Goal: Transaction & Acquisition: Download file/media

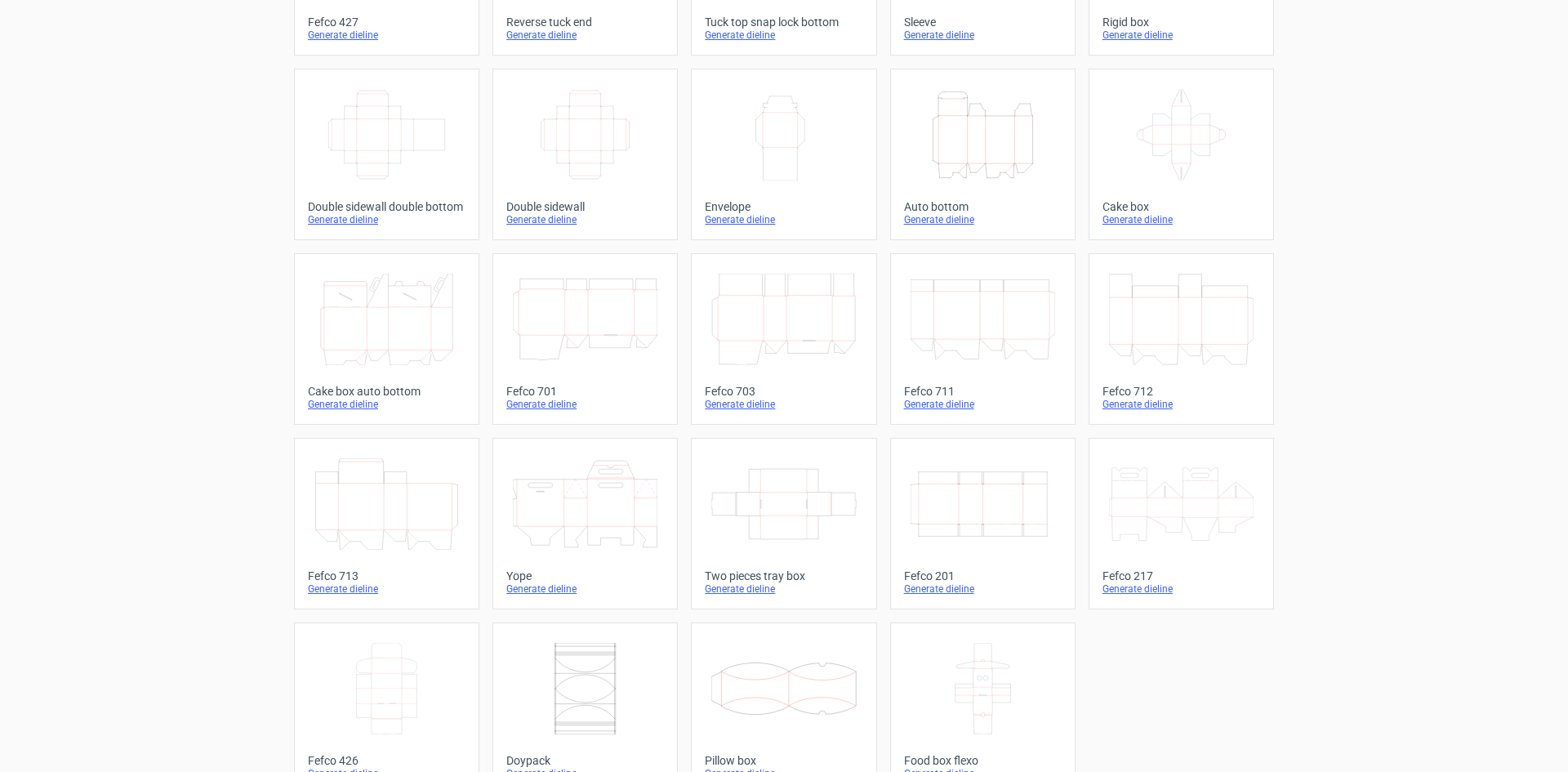
scroll to position [249, 0]
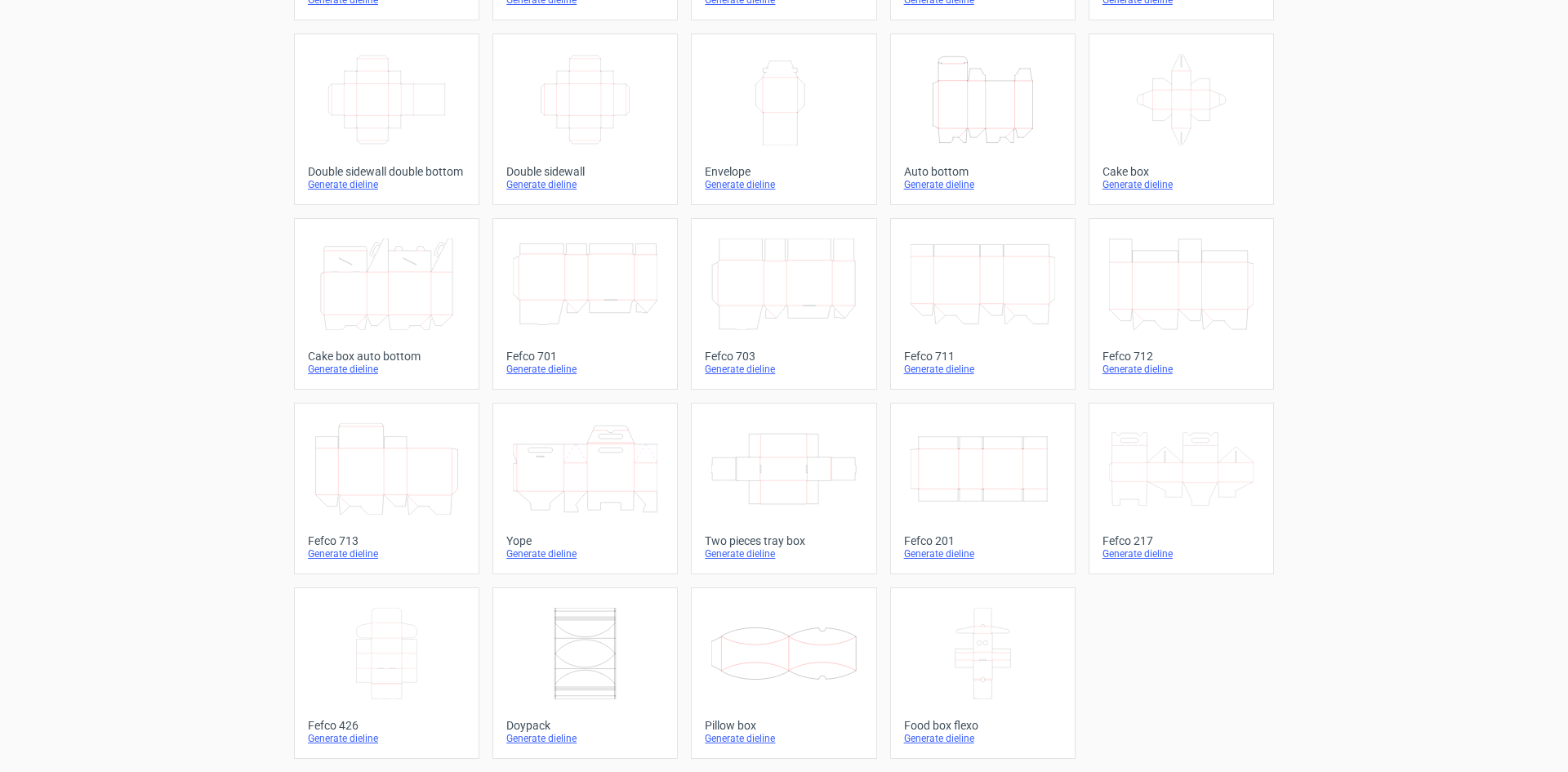
click at [963, 454] on icon "Width Depth Height" at bounding box center [983, 468] width 144 height 91
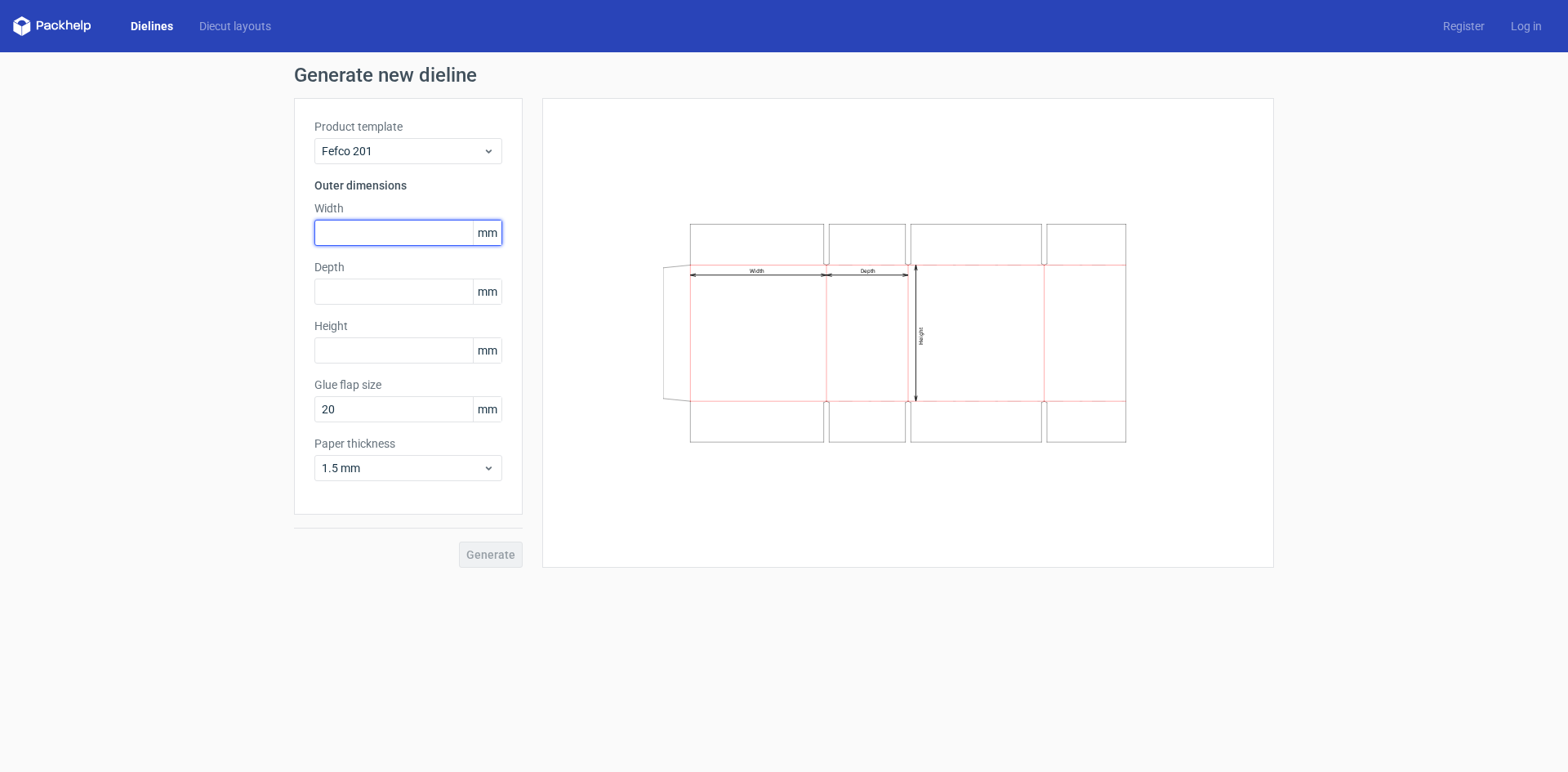
click at [372, 235] on input "text" at bounding box center [408, 232] width 187 height 26
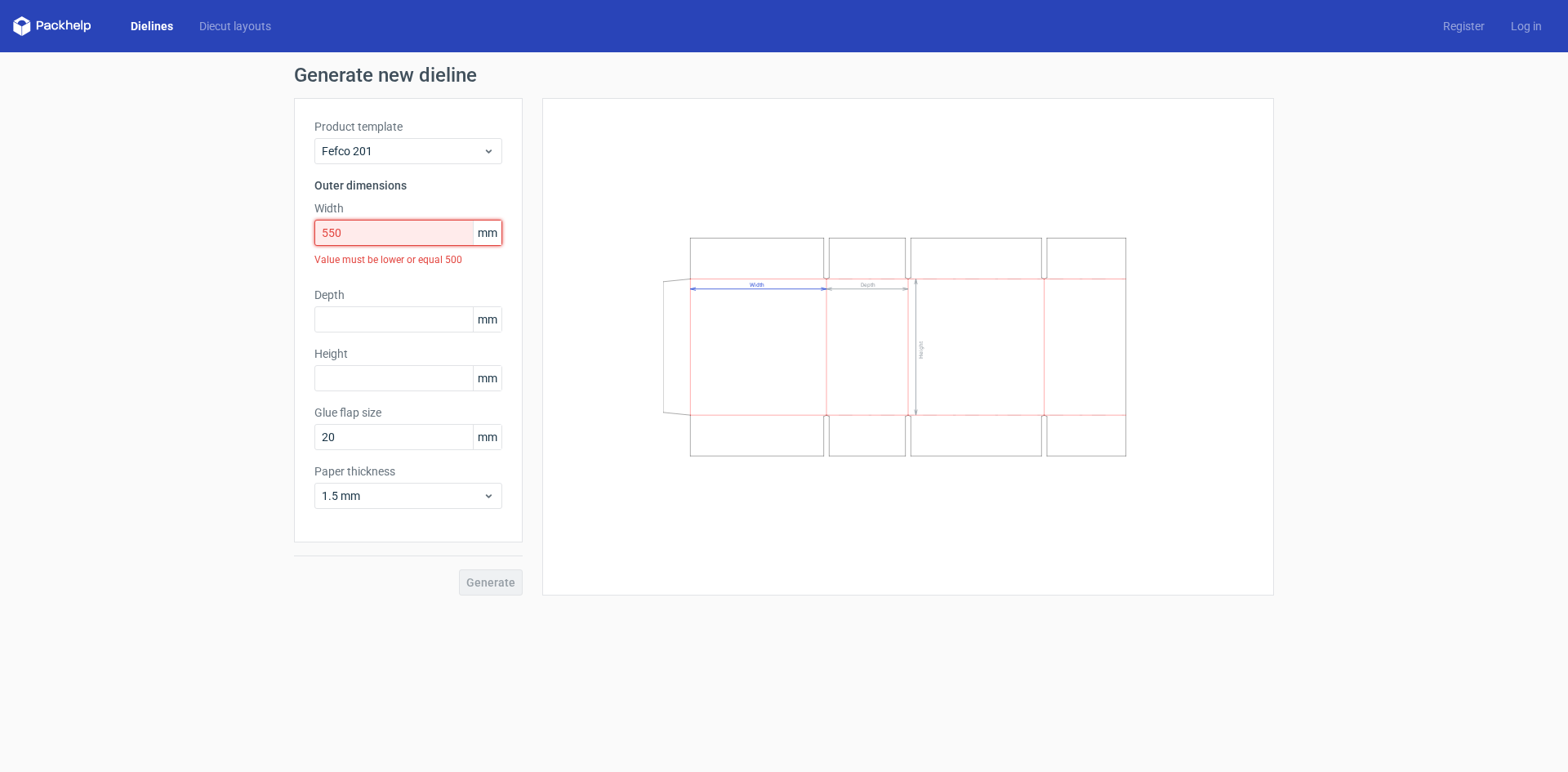
click at [372, 235] on input "550" at bounding box center [408, 232] width 187 height 26
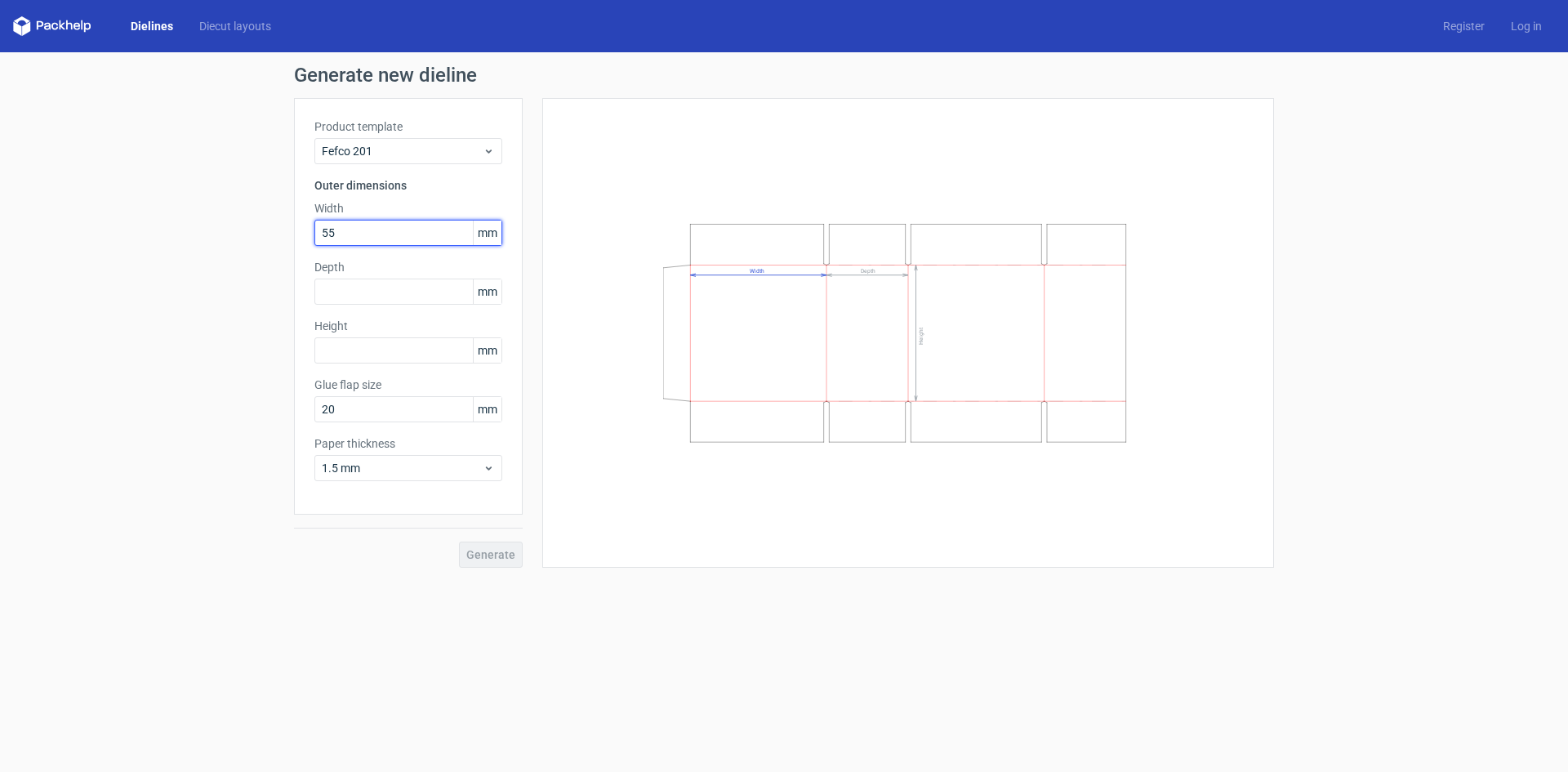
type input "55"
type input "25"
type input "42"
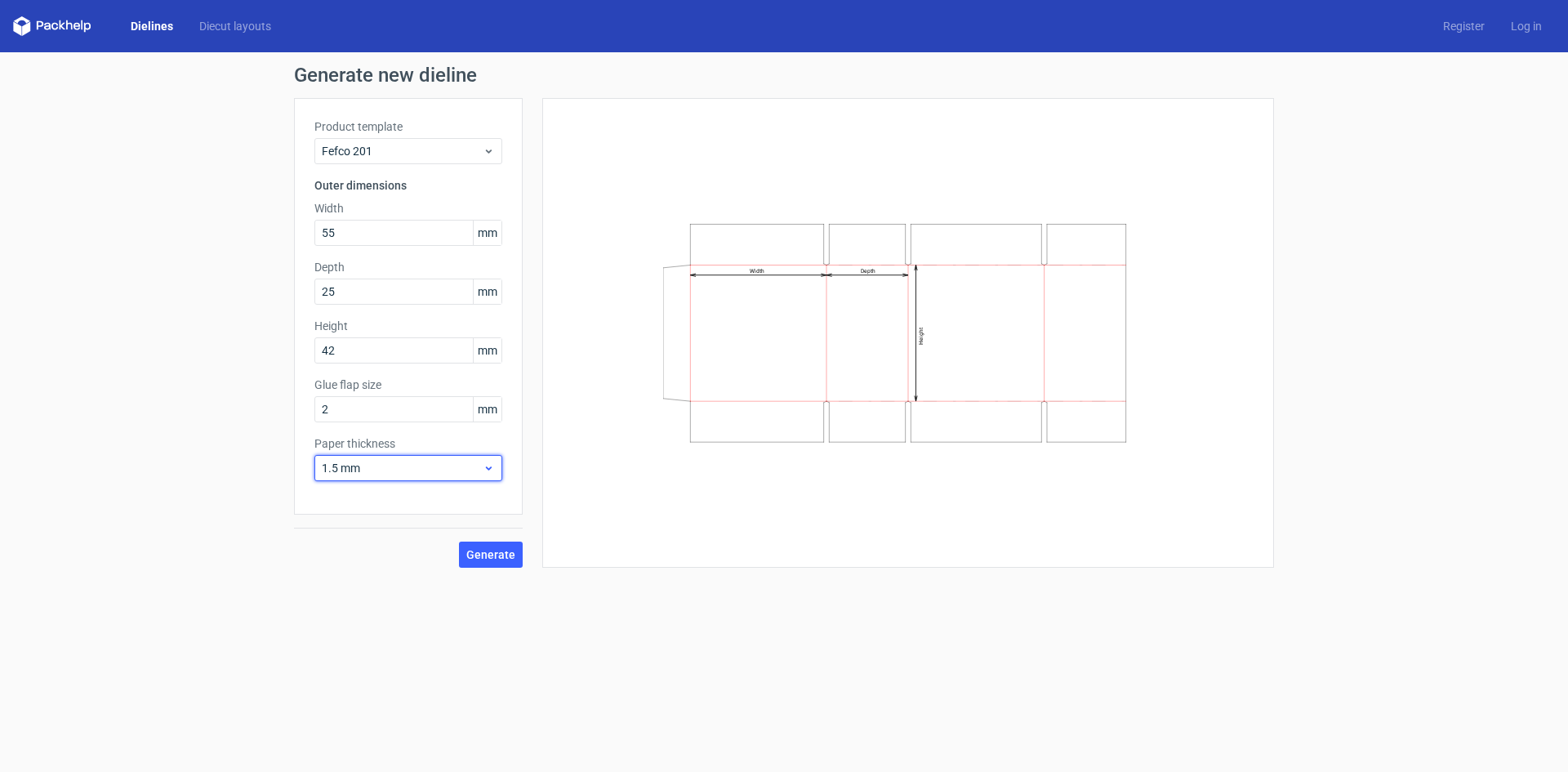
click at [381, 456] on div "1.5 mm" at bounding box center [408, 467] width 187 height 26
click at [366, 505] on div "0.4 mm" at bounding box center [409, 503] width 175 height 26
click at [377, 470] on span "0.4 mm" at bounding box center [402, 467] width 161 height 16
click at [374, 527] on div "0.5 mm" at bounding box center [409, 530] width 175 height 26
click at [393, 412] on input "2" at bounding box center [408, 409] width 187 height 26
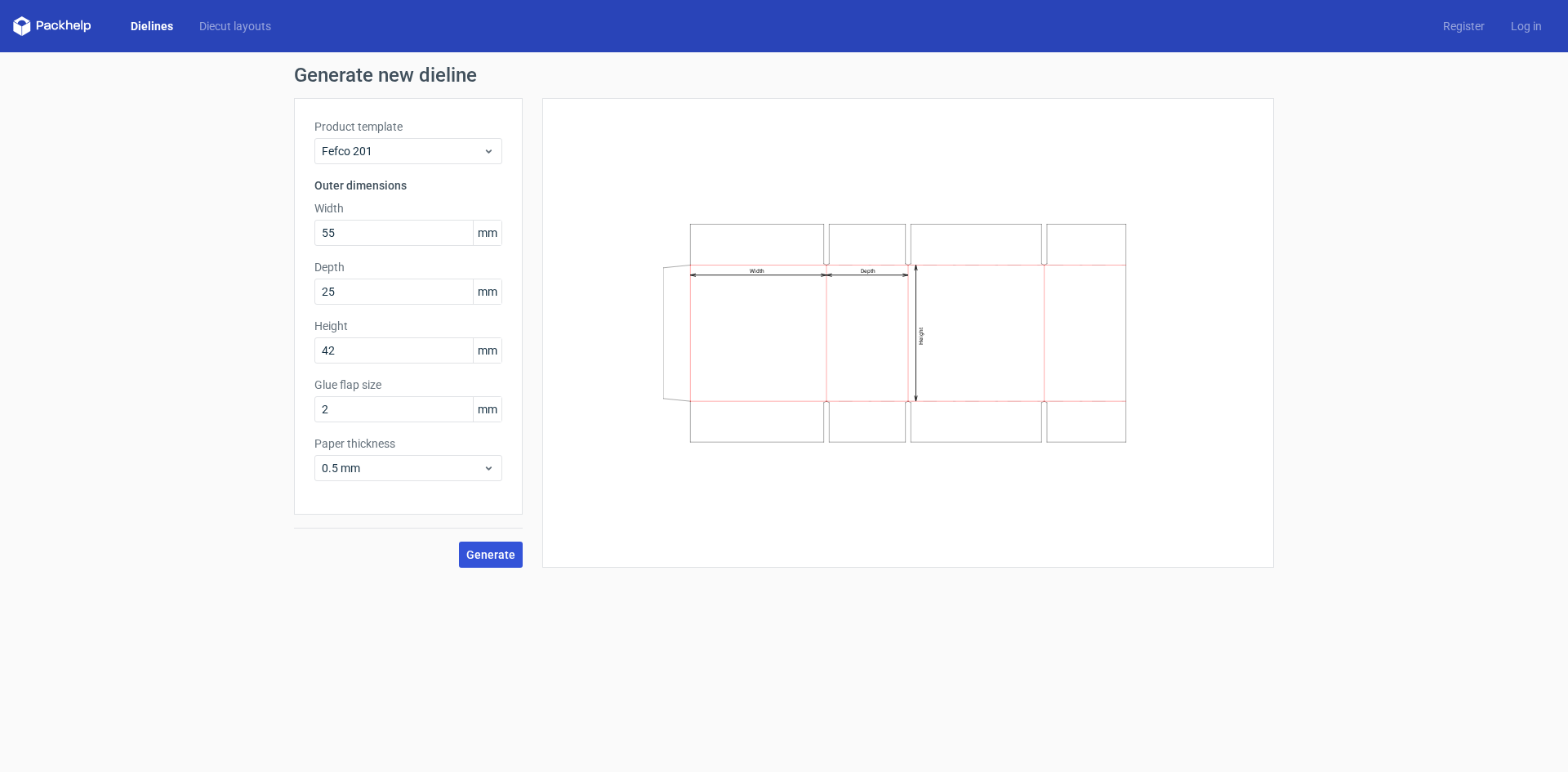
click at [497, 554] on span "Generate" at bounding box center [490, 555] width 49 height 12
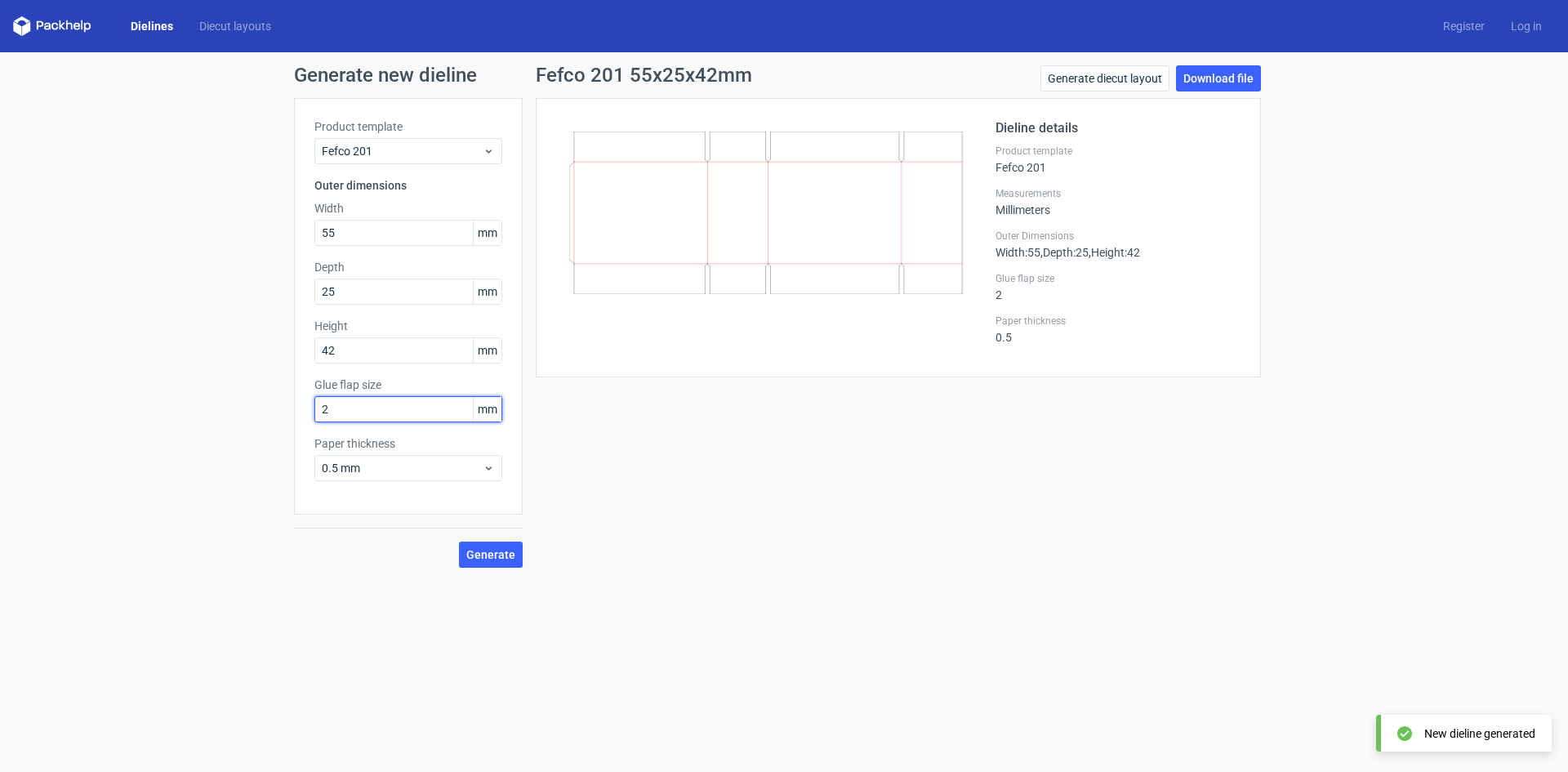
drag, startPoint x: 359, startPoint y: 410, endPoint x: 290, endPoint y: 413, distance: 69.1
click at [290, 413] on div "Generate new dieline Product template Fefco 201 Outer dimensions Width 55 mm De…" at bounding box center [784, 316] width 1568 height 529
click at [485, 549] on span "Generate" at bounding box center [490, 555] width 49 height 12
drag, startPoint x: 339, startPoint y: 413, endPoint x: 279, endPoint y: 413, distance: 60.0
click at [279, 410] on div "Generate new dieline Product template Fefco 201 Outer dimensions Width 55 mm De…" at bounding box center [784, 316] width 1568 height 529
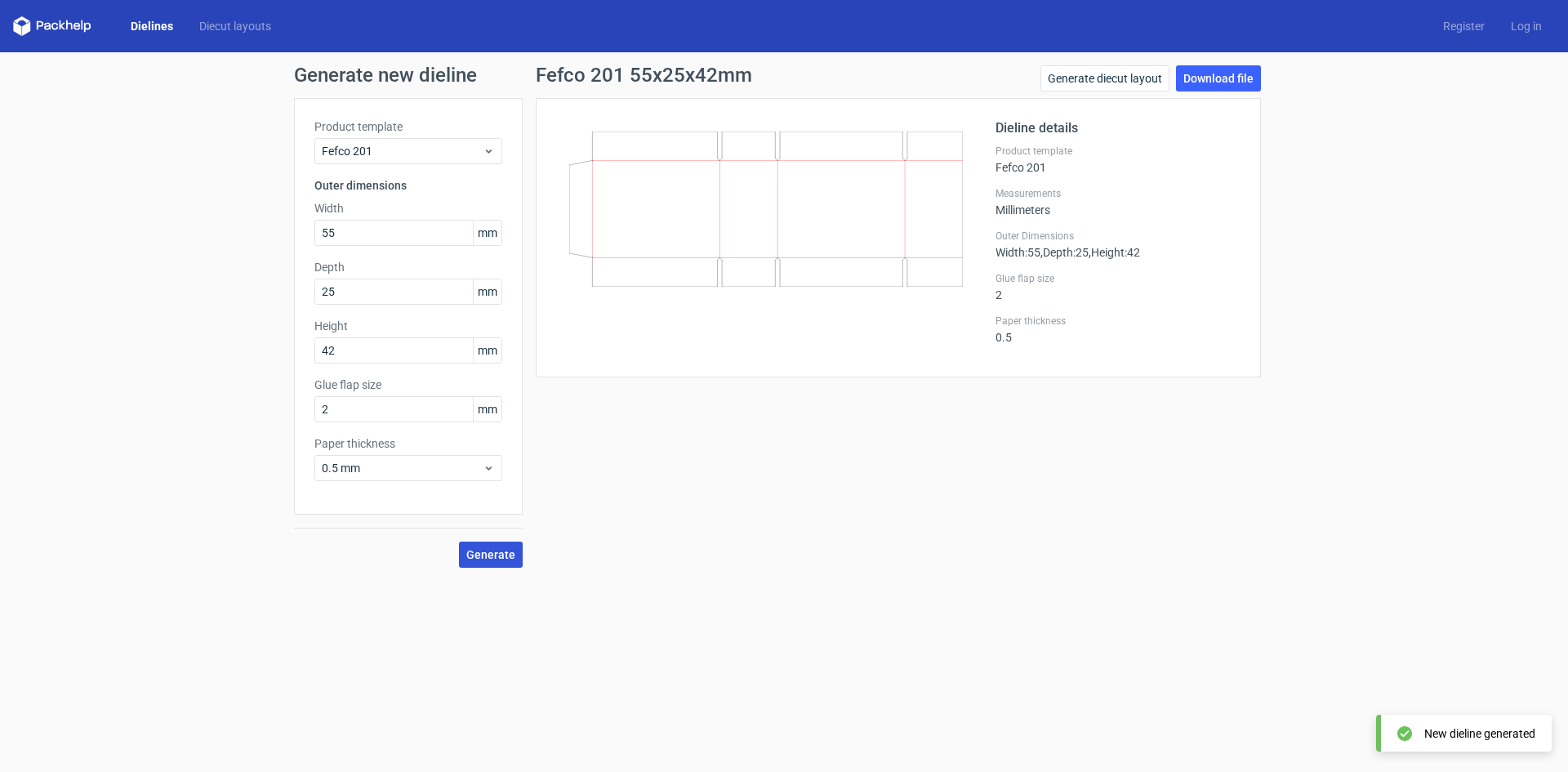
click at [488, 558] on span "Generate" at bounding box center [490, 555] width 49 height 12
click at [360, 411] on input "2" at bounding box center [408, 409] width 187 height 26
drag, startPoint x: 367, startPoint y: 410, endPoint x: 313, endPoint y: 404, distance: 54.3
click at [313, 404] on div "Product template Fefco 201 Outer dimensions Width 55 mm Depth 25 mm Height 42 m…" at bounding box center [409, 306] width 229 height 416
type input "2"
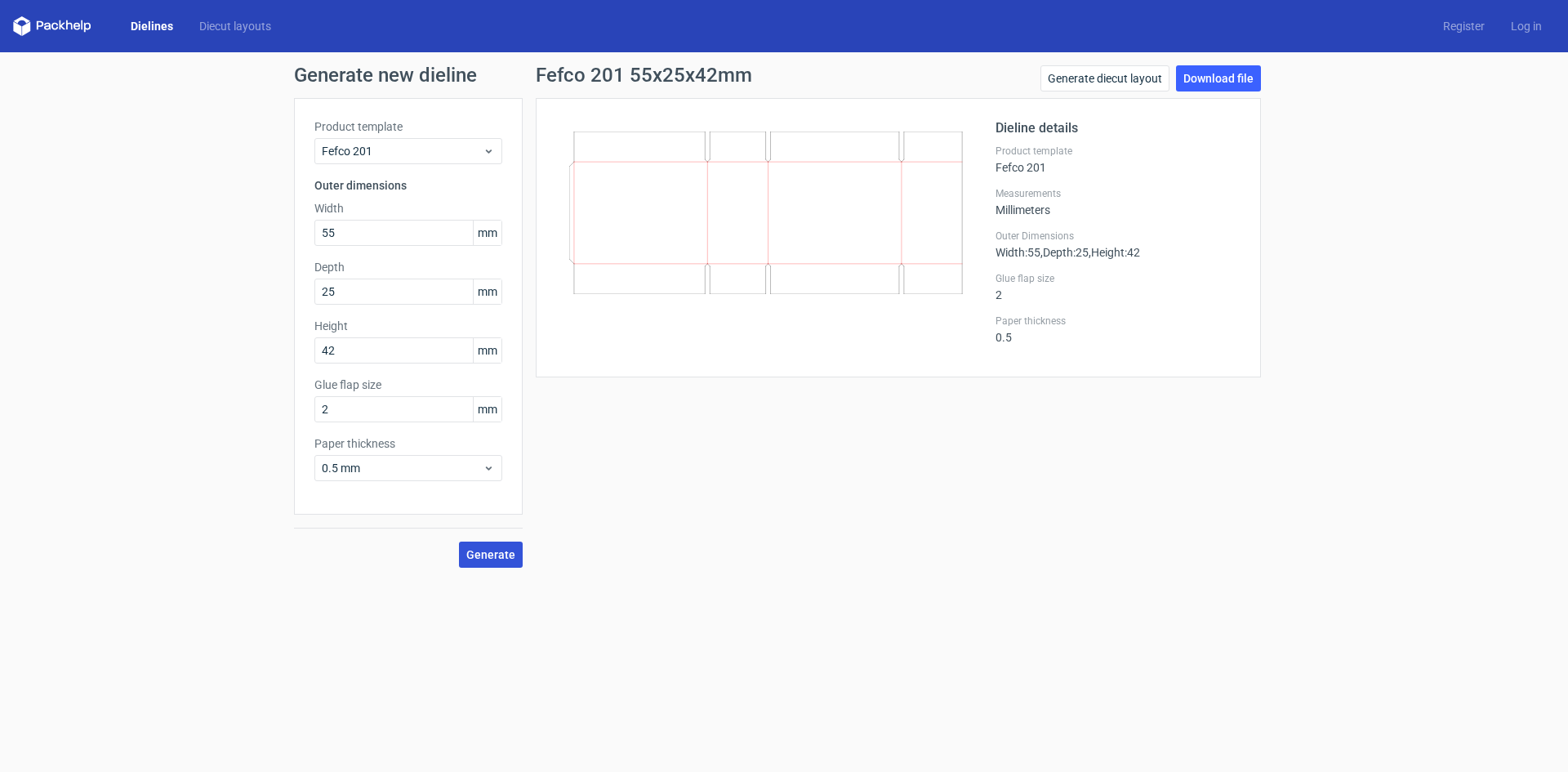
click at [503, 550] on span "Generate" at bounding box center [490, 555] width 49 height 12
click at [1189, 77] on link "Download file" at bounding box center [1218, 78] width 85 height 26
click at [393, 473] on span "0.5 mm" at bounding box center [402, 467] width 161 height 16
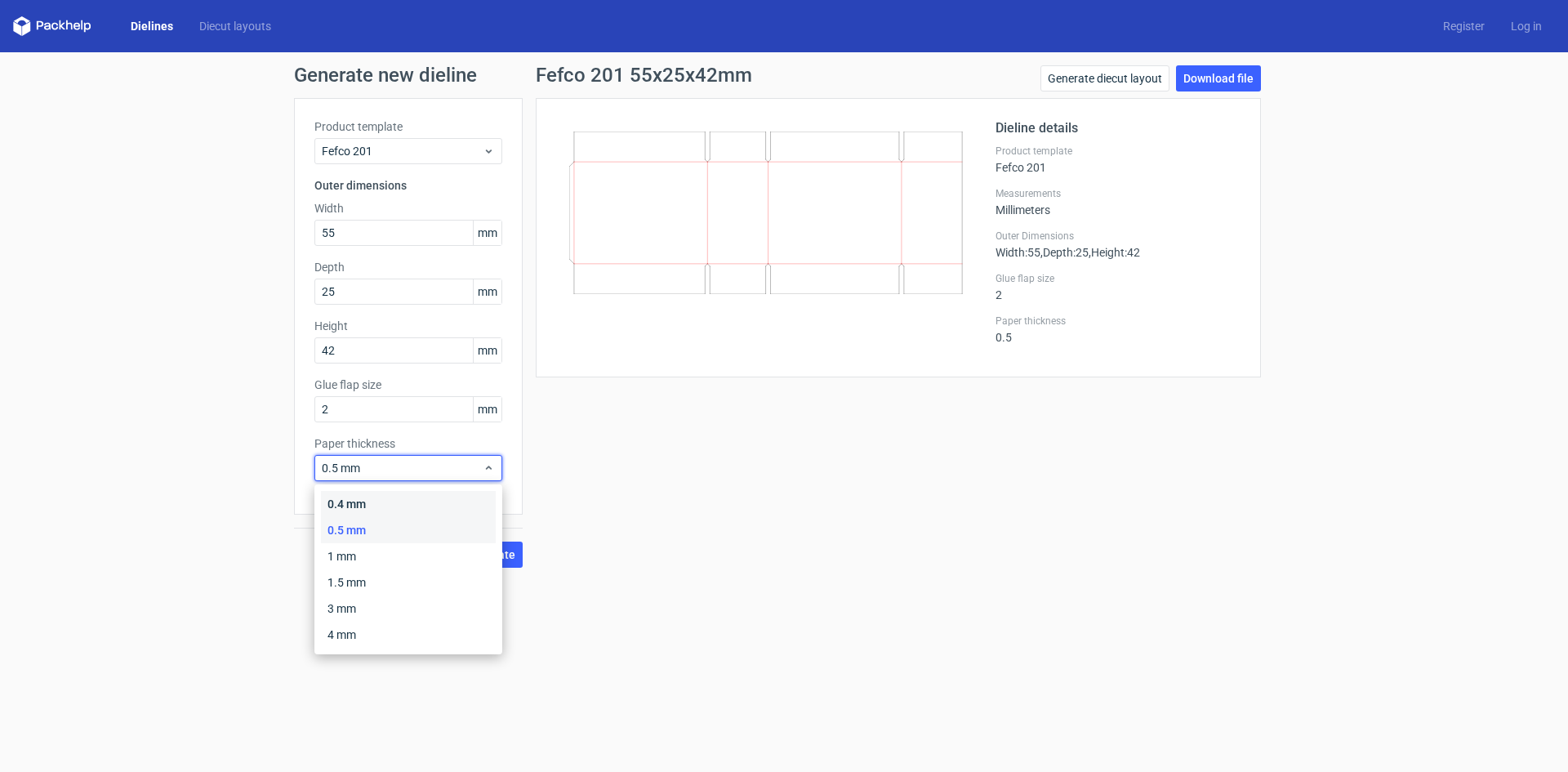
click at [416, 502] on div "0.4 mm" at bounding box center [409, 503] width 175 height 26
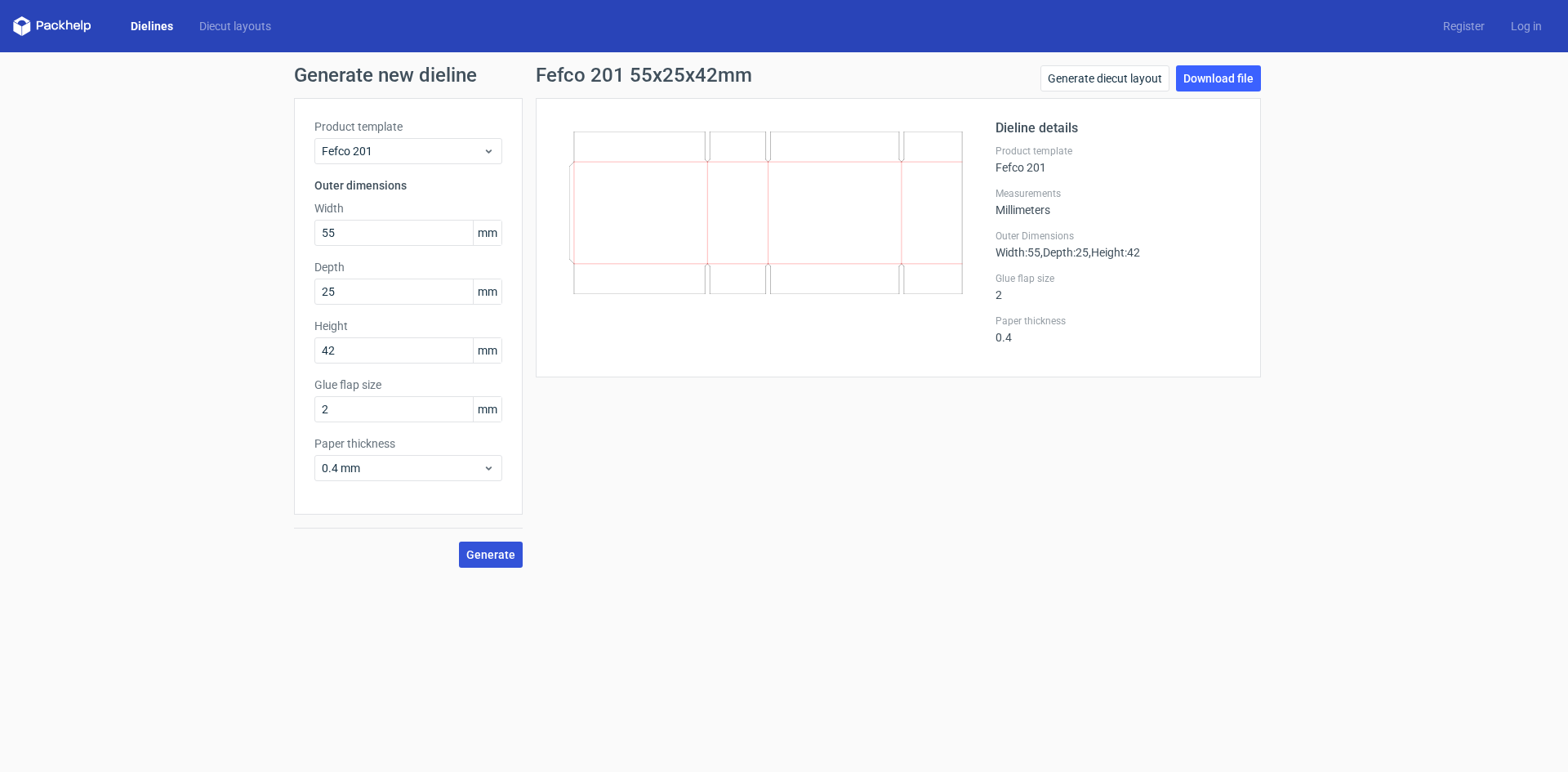
click at [493, 556] on span "Generate" at bounding box center [490, 555] width 49 height 12
drag, startPoint x: 338, startPoint y: 228, endPoint x: 299, endPoint y: 230, distance: 39.1
click at [299, 230] on div "Product template Fefco 201 Outer dimensions Width 55 mm Depth 25 mm Height 42 m…" at bounding box center [409, 306] width 229 height 416
drag, startPoint x: 363, startPoint y: 233, endPoint x: 288, endPoint y: 229, distance: 75.1
click at [289, 229] on div "Generate new dieline Product template Fefco 201 Outer dimensions Width 275 mm D…" at bounding box center [784, 316] width 1568 height 529
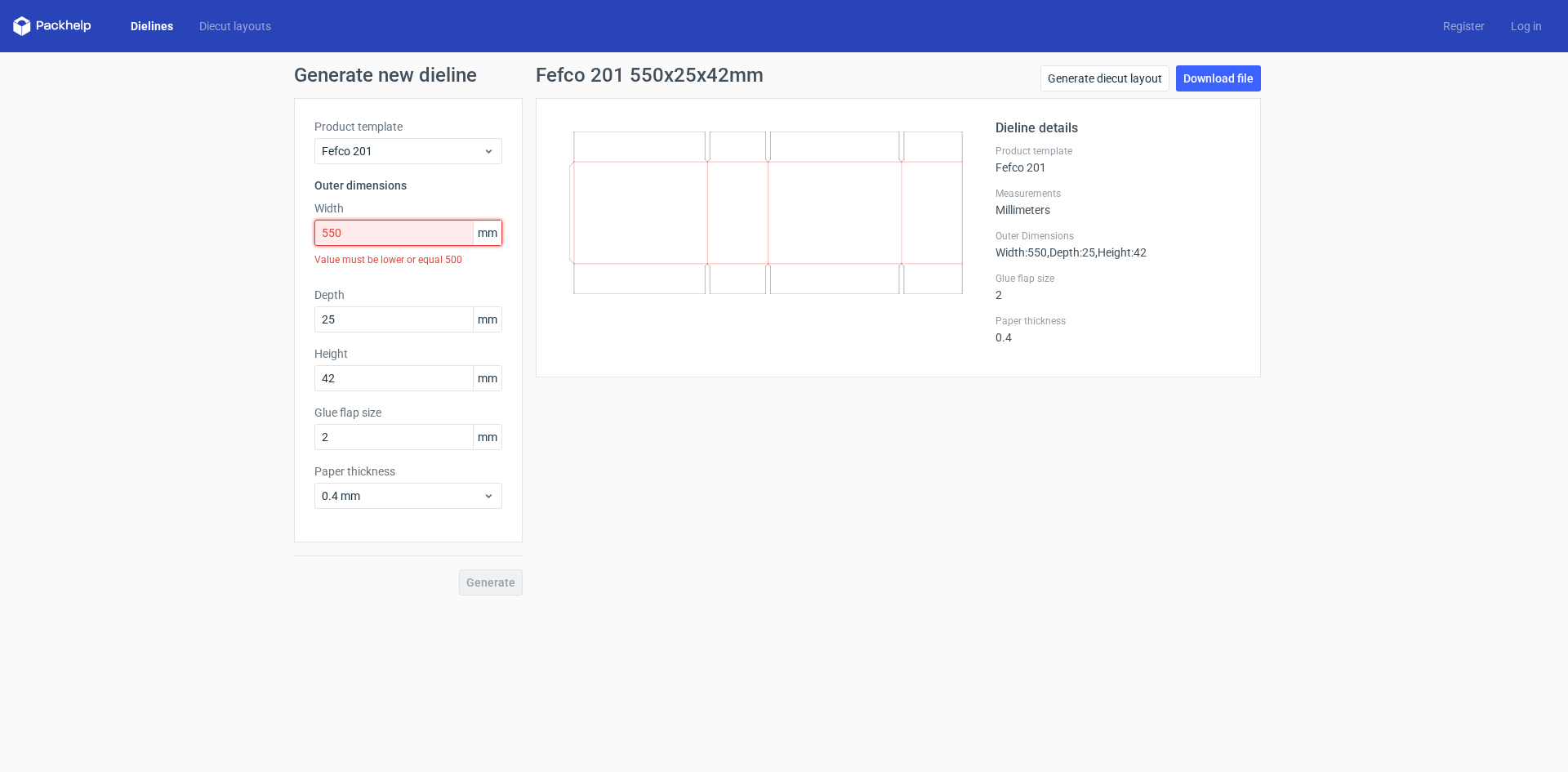
click at [393, 238] on input "550" at bounding box center [408, 232] width 187 height 26
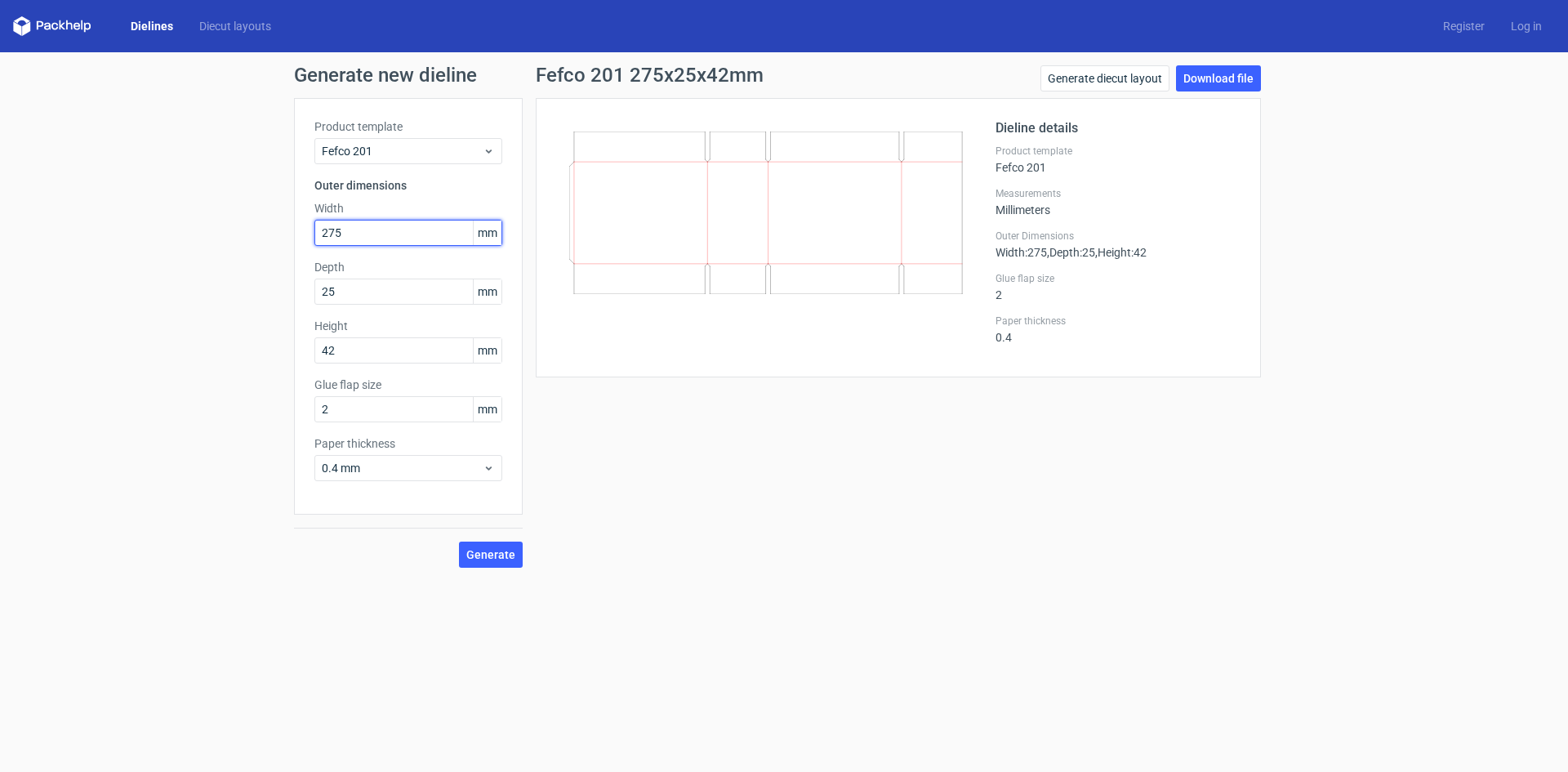
type input "275"
type input "125"
type input "210"
type input "10"
click at [464, 485] on div "Product template Fefco 201 Outer dimensions Width 275 mm Depth 125 mm Height 21…" at bounding box center [409, 306] width 229 height 416
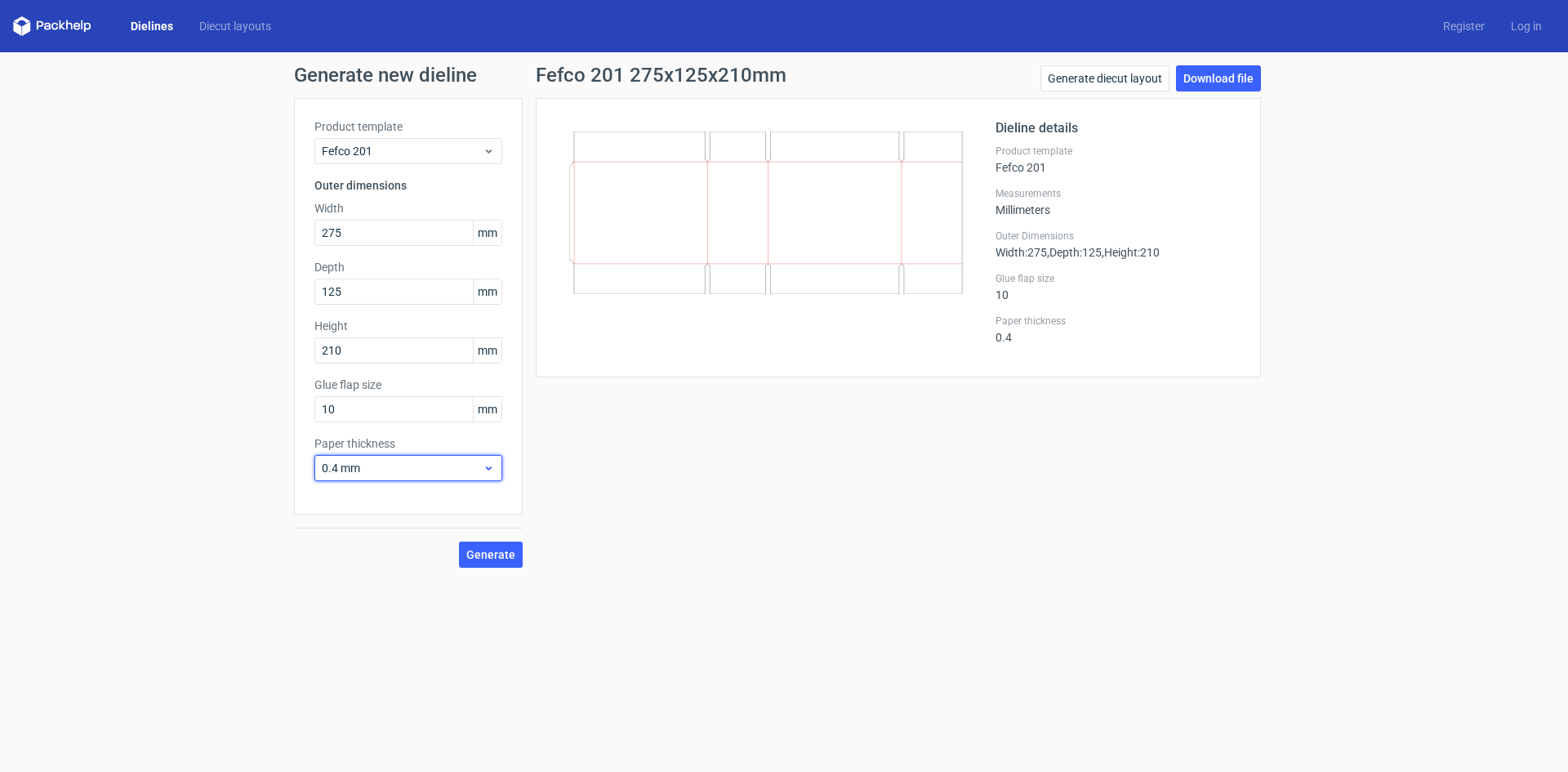
click at [466, 468] on span "0.4 mm" at bounding box center [402, 467] width 161 height 16
click at [436, 544] on div "1 mm" at bounding box center [409, 556] width 175 height 26
click at [489, 555] on span "Generate" at bounding box center [490, 555] width 49 height 12
click at [1206, 82] on link "Download file" at bounding box center [1218, 78] width 85 height 26
click at [417, 464] on span "1 mm" at bounding box center [402, 467] width 161 height 16
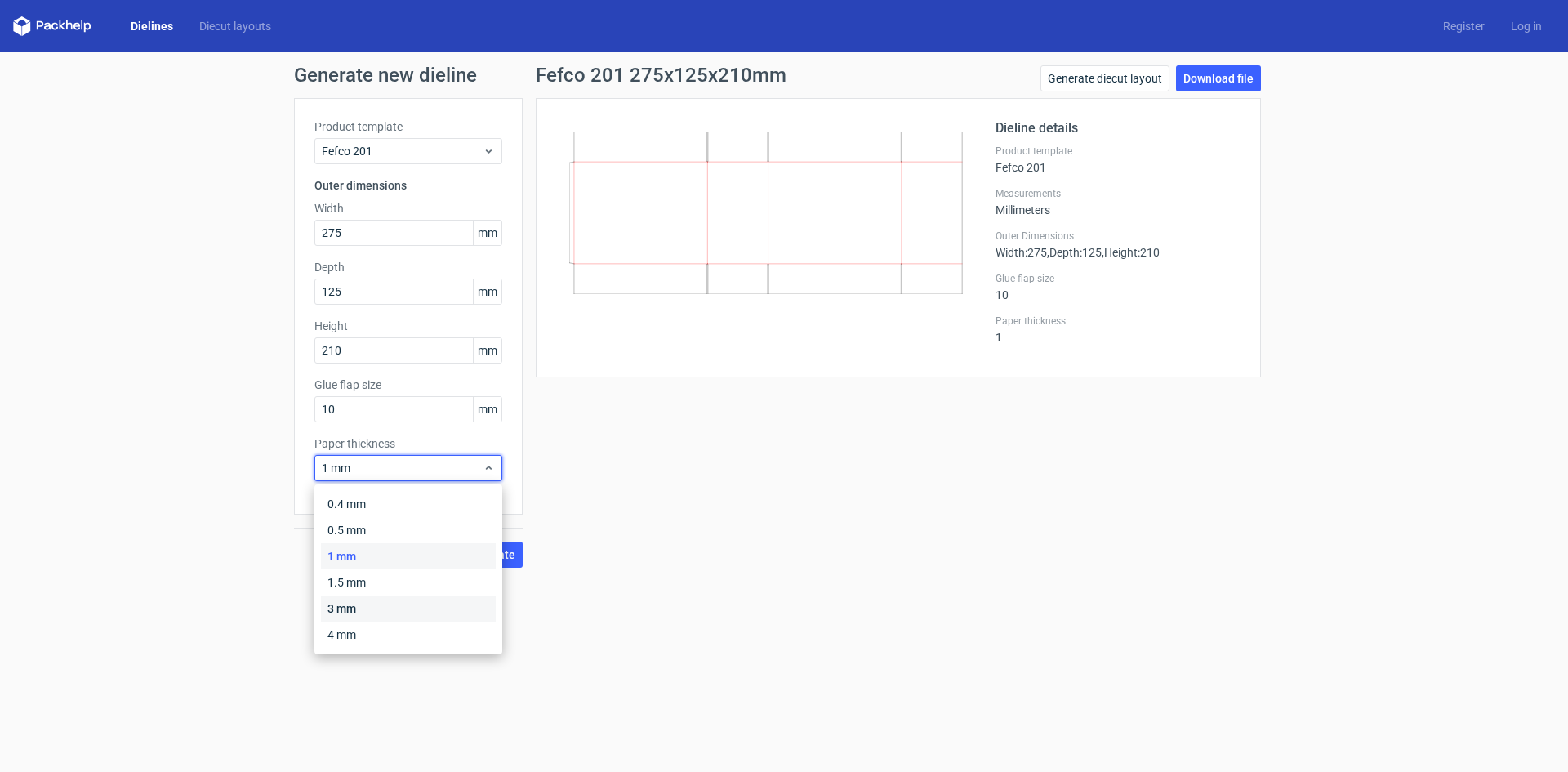
click at [367, 602] on div "3 mm" at bounding box center [409, 608] width 175 height 26
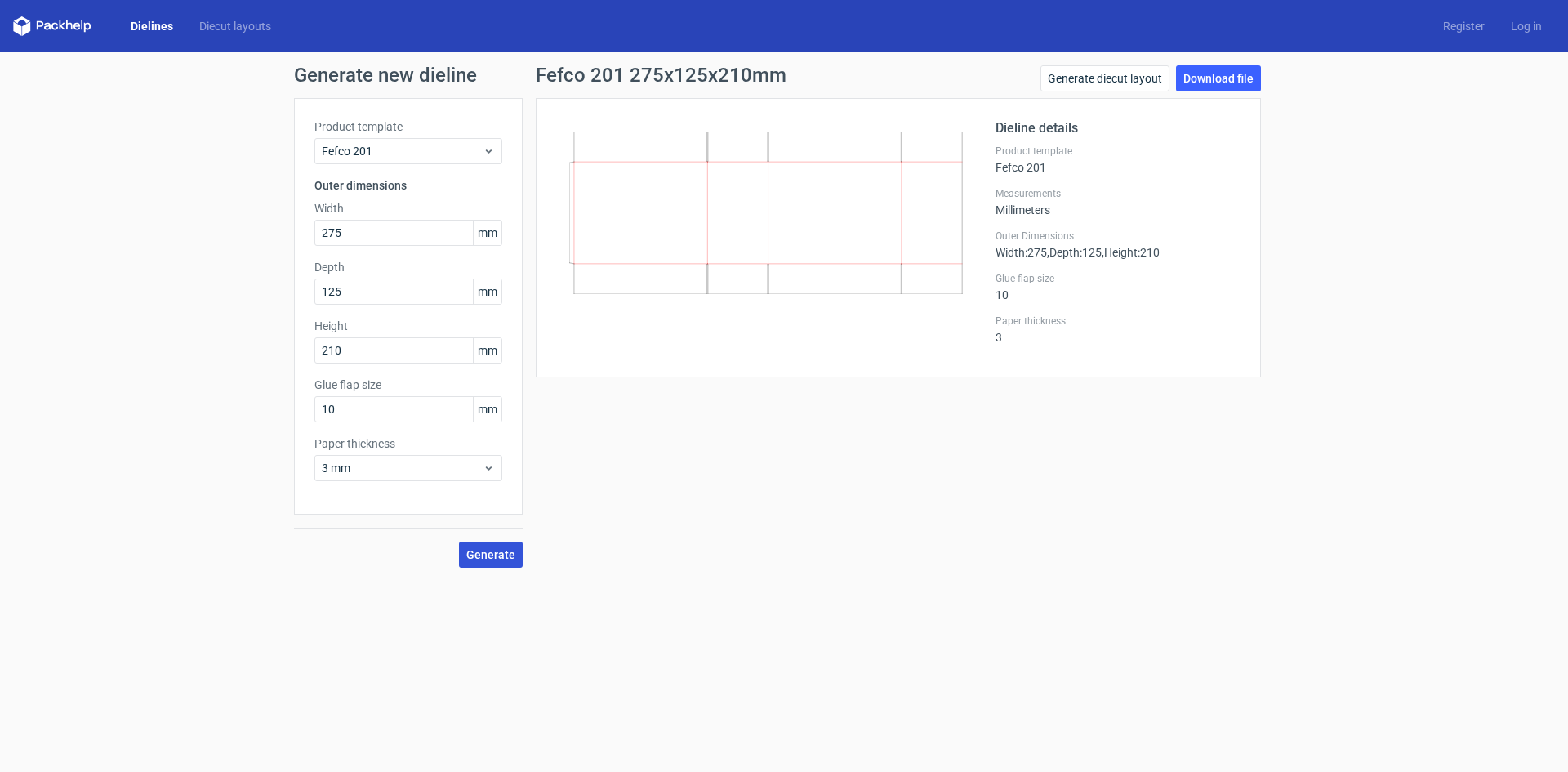
click at [482, 551] on span "Generate" at bounding box center [490, 555] width 49 height 12
click at [1208, 70] on link "Download file" at bounding box center [1218, 78] width 85 height 26
click at [441, 471] on span "3 mm" at bounding box center [402, 467] width 161 height 16
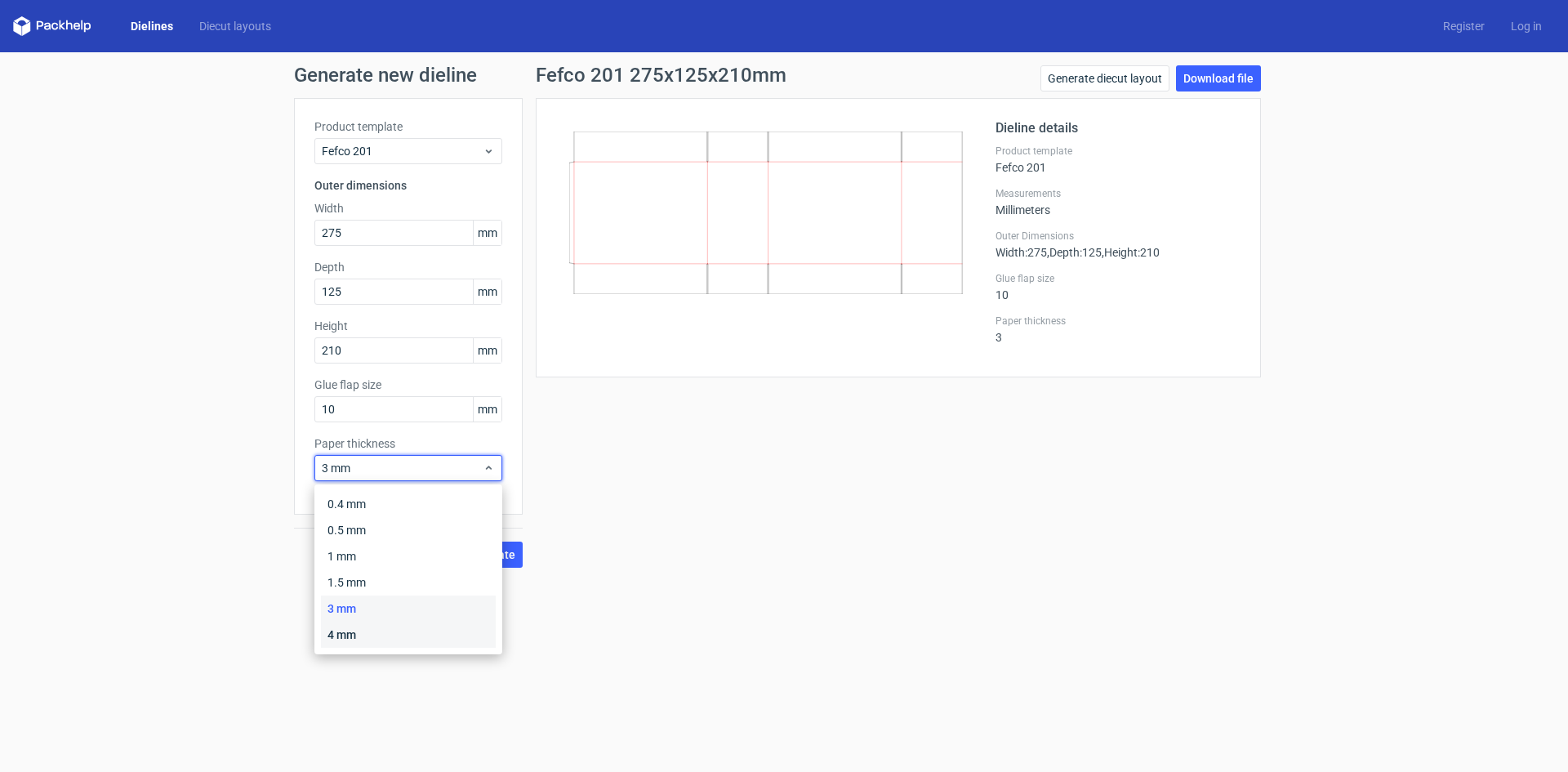
click at [388, 626] on div "4 mm" at bounding box center [409, 634] width 175 height 26
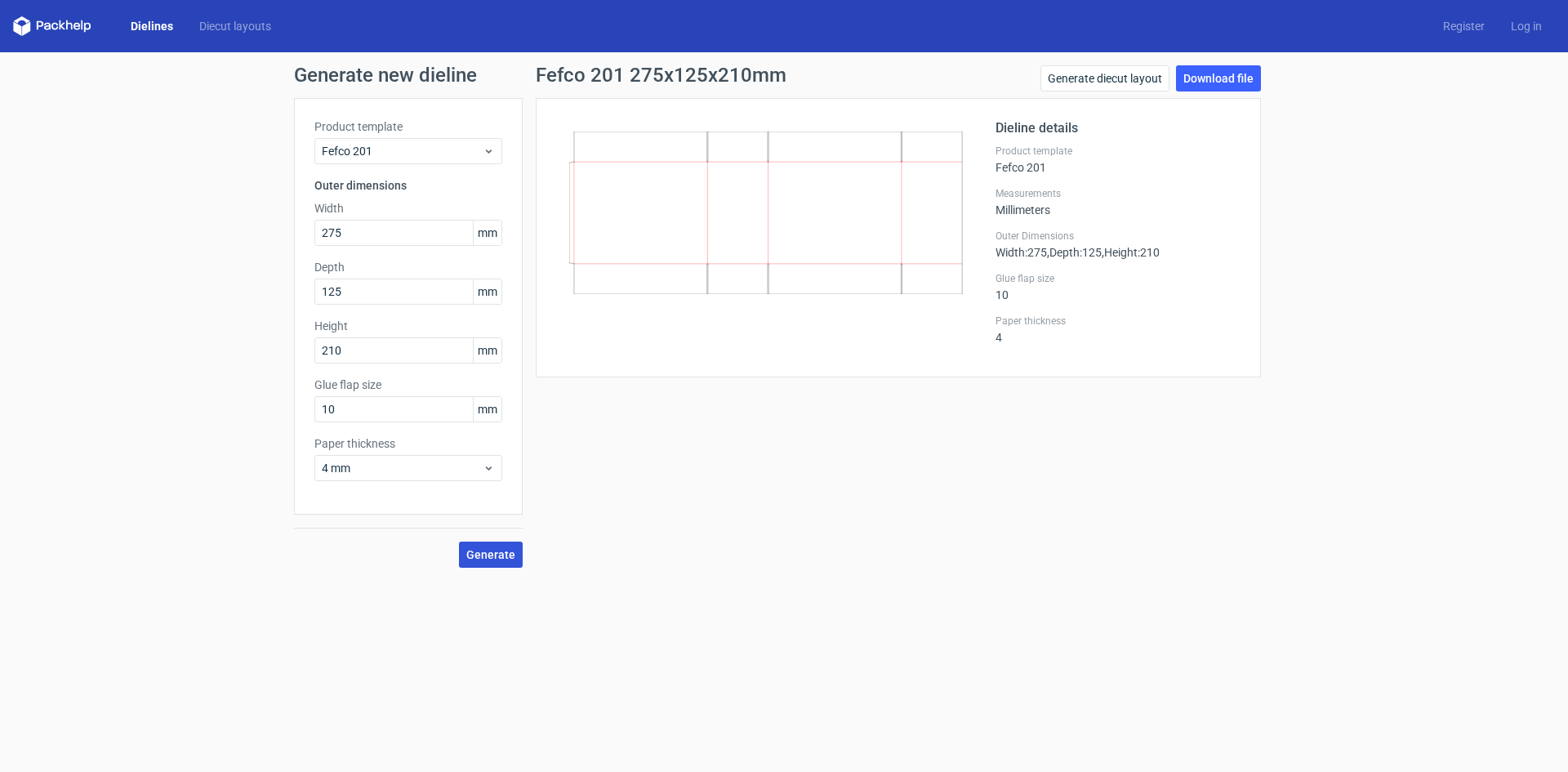
click at [481, 549] on span "Generate" at bounding box center [490, 555] width 49 height 12
click at [1204, 79] on link "Download file" at bounding box center [1218, 78] width 85 height 26
